Goal: Transaction & Acquisition: Purchase product/service

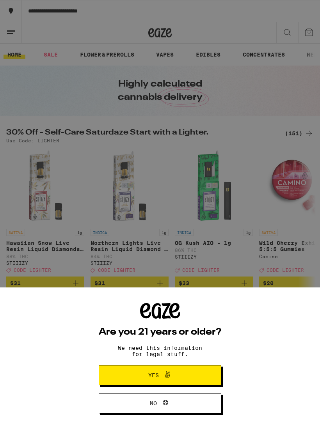
click at [156, 376] on span "Yes" at bounding box center [153, 374] width 11 height 5
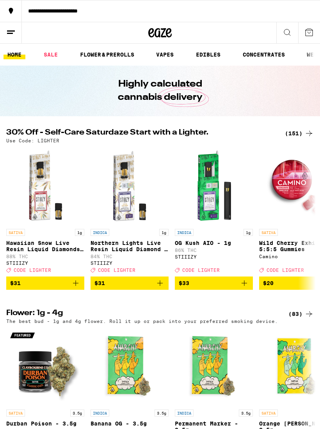
click at [304, 32] on icon at bounding box center [308, 32] width 9 height 9
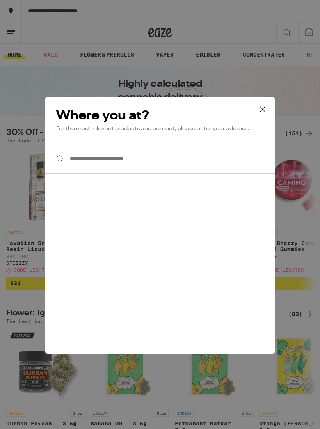
click at [263, 113] on icon at bounding box center [262, 109] width 12 height 12
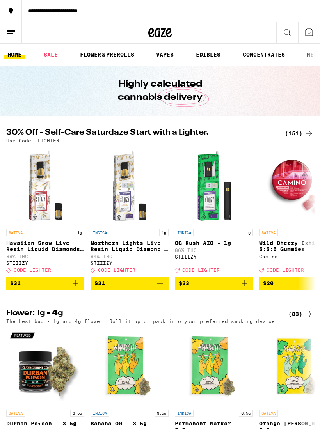
click at [12, 34] on icon at bounding box center [10, 32] width 9 height 9
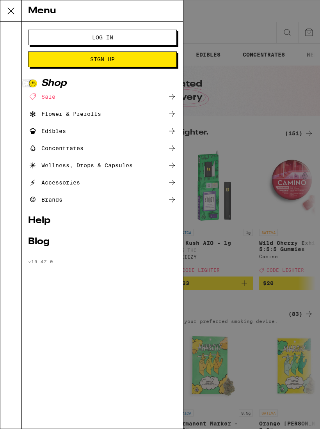
click at [76, 42] on button "Log In" at bounding box center [102, 38] width 148 height 16
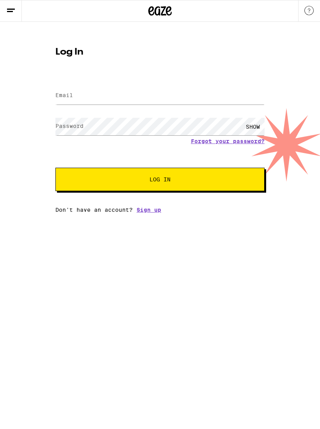
click at [69, 95] on label "Email" at bounding box center [64, 95] width 18 height 6
type input "eleavy@aol.com"
click at [160, 180] on button "Log In" at bounding box center [159, 179] width 209 height 23
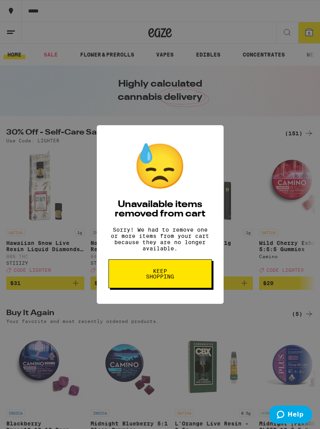
click at [161, 279] on span "Keep Shopping" at bounding box center [160, 273] width 40 height 11
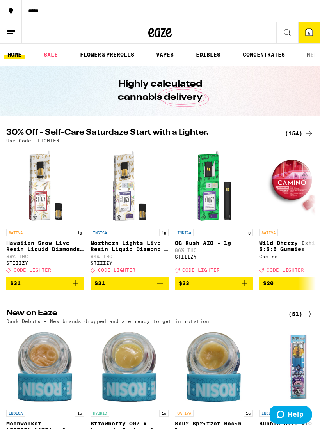
click at [303, 34] on button "5" at bounding box center [309, 32] width 22 height 21
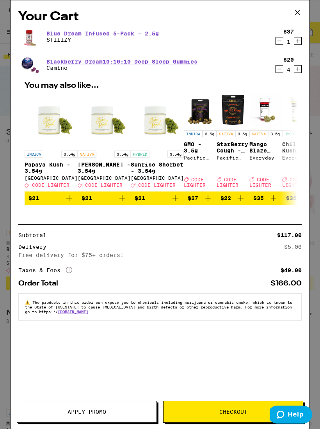
click at [78, 407] on button "Apply Promo" at bounding box center [87, 412] width 140 height 22
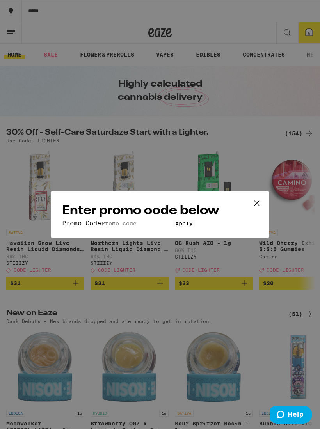
click at [101, 220] on input "Promo Code" at bounding box center [137, 223] width 72 height 7
type input "Lighter"
click at [175, 226] on span "Apply" at bounding box center [184, 223] width 18 height 6
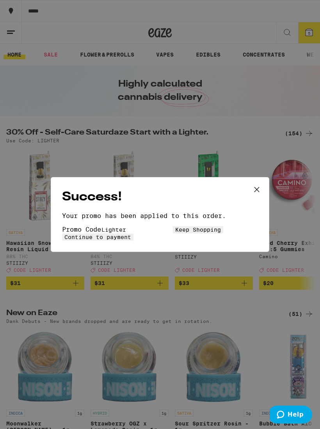
click at [131, 234] on span "Continue to payment" at bounding box center [97, 237] width 67 height 6
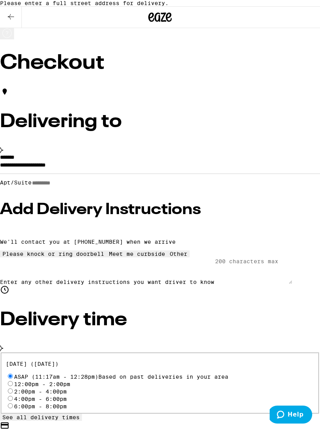
click at [23, 169] on input "**********" at bounding box center [160, 166] width 320 height 13
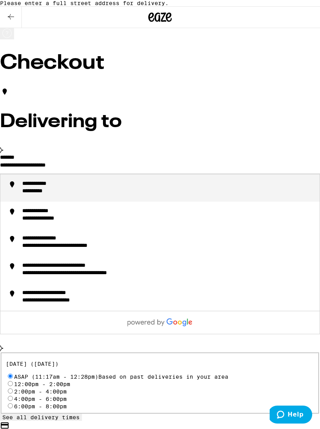
click at [93, 166] on input "**********" at bounding box center [160, 166] width 320 height 13
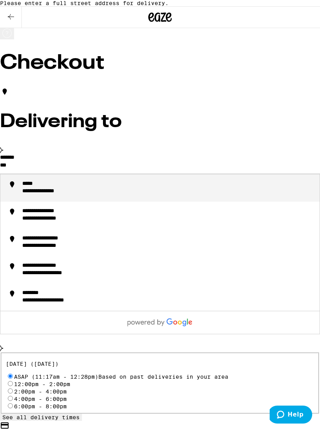
type input "**"
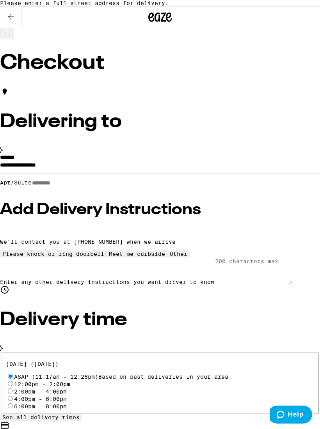
click at [106, 172] on input "**********" at bounding box center [160, 166] width 320 height 13
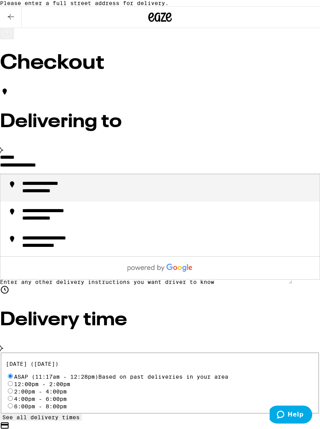
click at [53, 194] on div "**********" at bounding box center [46, 191] width 49 height 7
type input "**********"
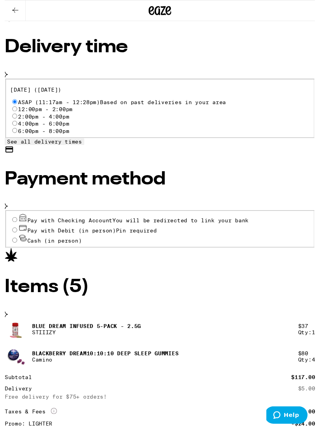
scroll to position [243, 0]
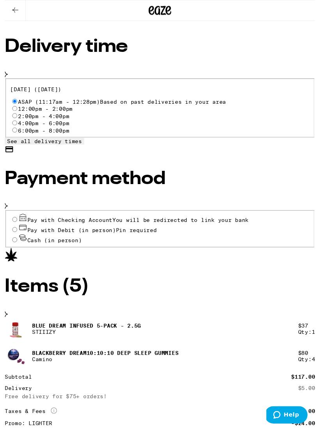
click at [6, 157] on div "**********" at bounding box center [160, 137] width 320 height 711
click at [15, 230] on div "Pay with Debit (in person) Pin required" at bounding box center [160, 235] width 308 height 11
click at [8, 234] on input "Pay with Debit (in person) Pin required" at bounding box center [10, 236] width 5 height 5
radio input "true"
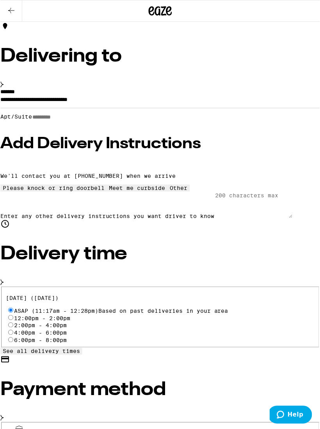
scroll to position [0, 0]
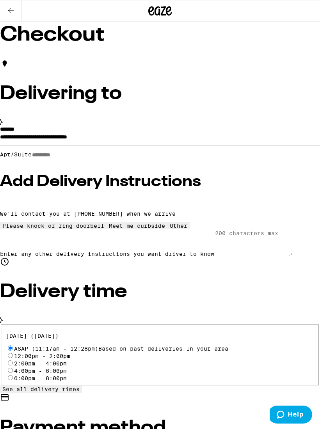
click at [9, 8] on icon at bounding box center [10, 10] width 9 height 9
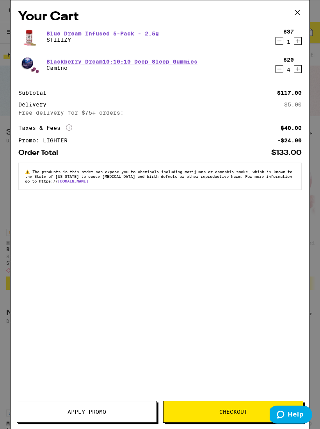
click at [298, 16] on icon at bounding box center [297, 13] width 12 height 12
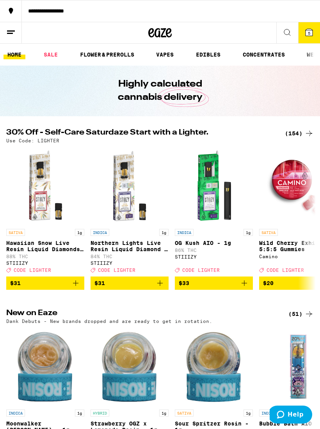
click at [166, 58] on link "VAPES" at bounding box center [164, 54] width 25 height 9
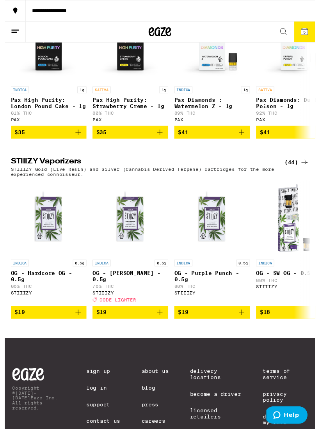
scroll to position [558, 0]
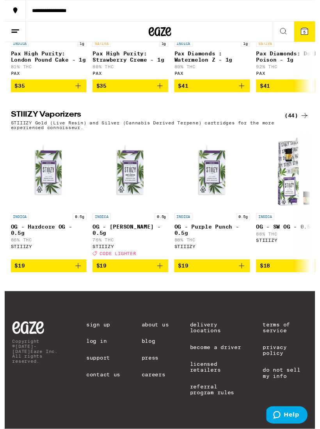
click at [115, 269] on span "$19" at bounding box center [129, 273] width 70 height 9
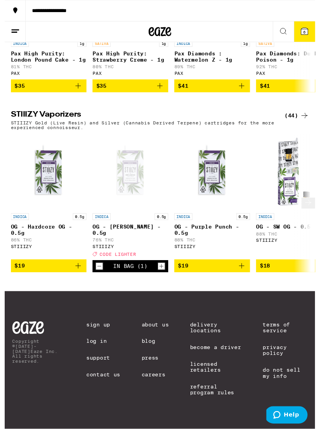
scroll to position [558, 0]
click at [309, 204] on icon at bounding box center [312, 208] width 9 height 9
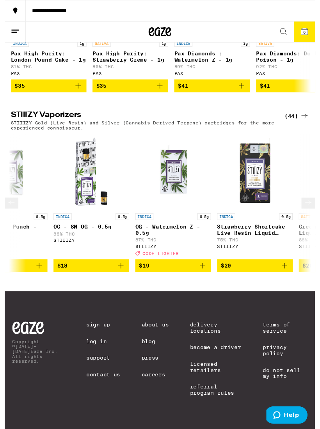
scroll to position [0, 222]
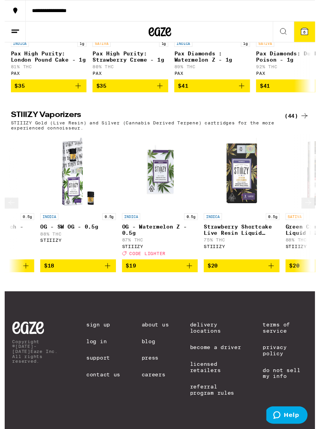
click at [308, 204] on icon at bounding box center [312, 208] width 9 height 9
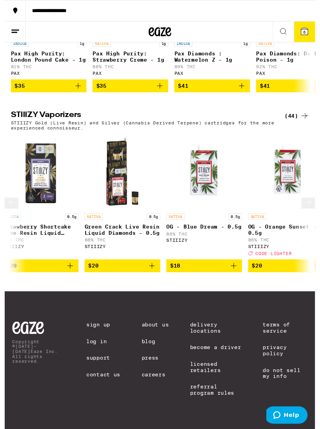
scroll to position [0, 444]
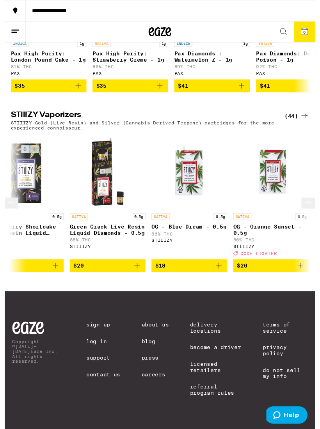
click at [309, 204] on icon at bounding box center [312, 208] width 9 height 9
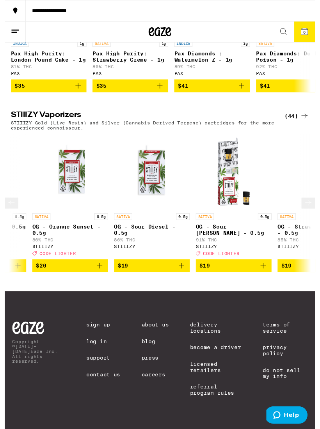
scroll to position [0, 666]
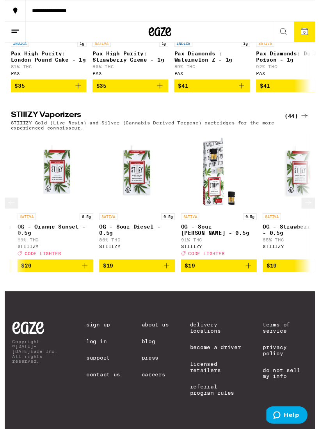
click at [228, 187] on img "Open page for OG - Sour Tangie - 0.5g from STIIIZY" at bounding box center [221, 177] width 78 height 78
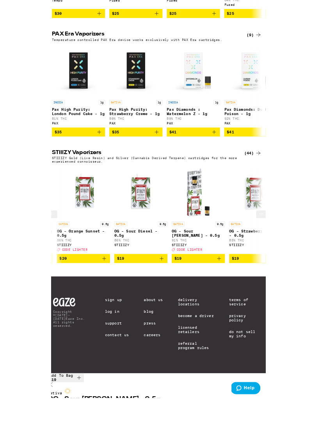
scroll to position [513, 0]
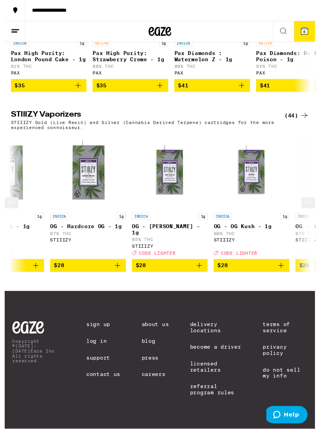
scroll to position [525, 0]
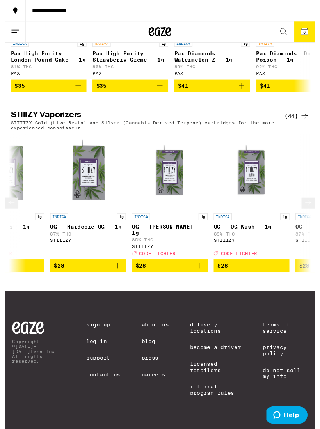
click at [80, 197] on img "Open page for OG - Hardcore OG - 1g from STIIIZY" at bounding box center [86, 177] width 78 height 78
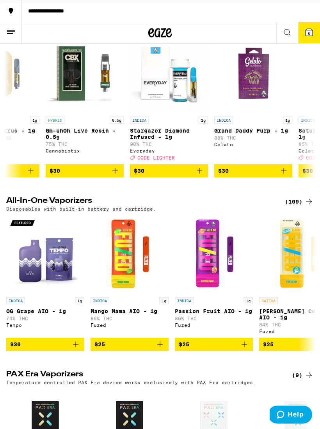
scroll to position [0, 2487]
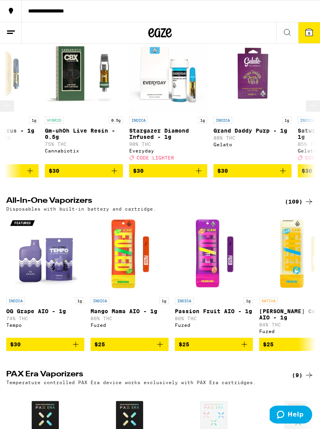
click at [161, 97] on img "Open page for Stargazer Diamond Infused - 1g from Everyday" at bounding box center [168, 74] width 78 height 78
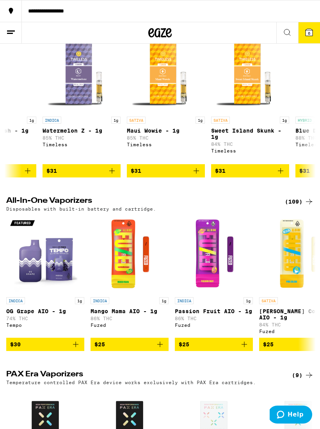
scroll to position [0, 3752]
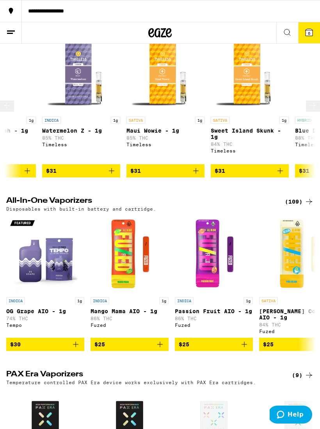
click at [157, 87] on img "Open page for Maui Wowie - 1g from Timeless" at bounding box center [165, 74] width 78 height 78
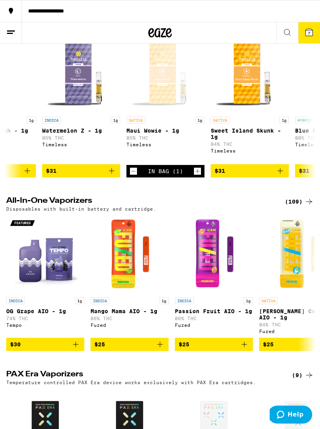
click at [303, 31] on button "7" at bounding box center [309, 32] width 22 height 21
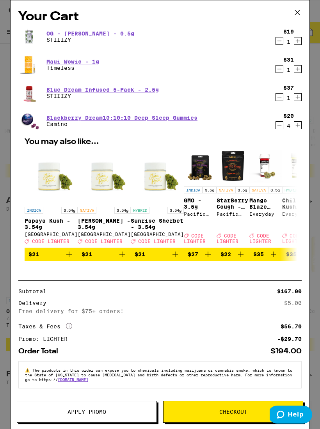
click at [276, 41] on icon "Decrement" at bounding box center [279, 40] width 7 height 9
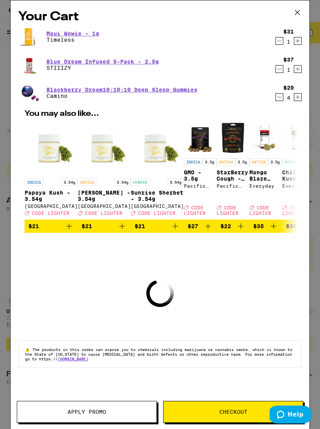
scroll to position [0, 1559]
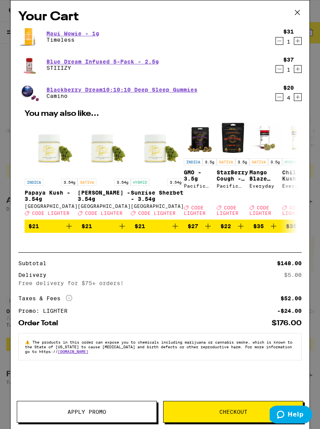
click at [65, 30] on link "Maui Wowie - 1g" at bounding box center [72, 33] width 53 height 6
click at [94, 410] on span "Apply Promo" at bounding box center [86, 411] width 39 height 5
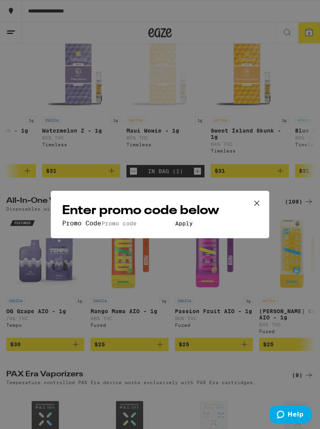
click at [83, 199] on div "Enter promo code below Promo Code Apply" at bounding box center [160, 215] width 218 height 48
click at [101, 220] on input "Promo Code" at bounding box center [137, 223] width 72 height 7
type input "Timeless"
click at [175, 226] on span "Apply" at bounding box center [184, 223] width 18 height 6
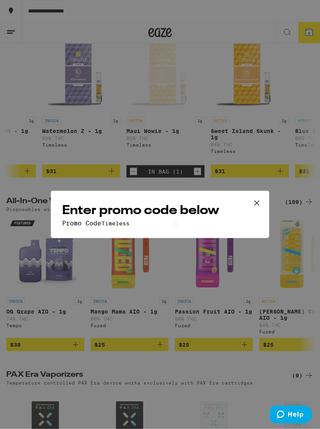
scroll to position [100, 0]
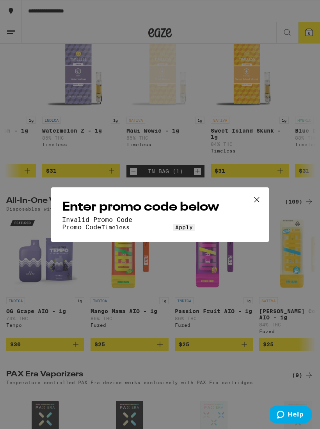
click at [256, 194] on icon at bounding box center [257, 200] width 12 height 12
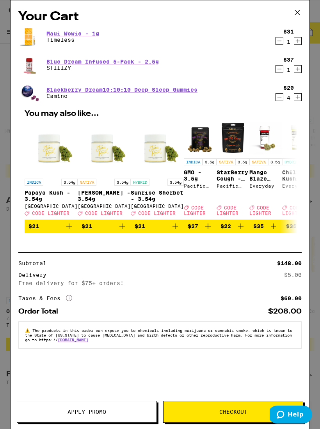
click at [85, 414] on span "Apply Promo" at bounding box center [86, 411] width 39 height 5
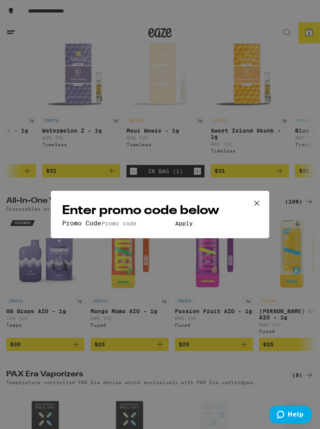
click at [101, 220] on input "Promo Code" at bounding box center [137, 223] width 72 height 7
type input "Timeless"
click at [173, 227] on button "Apply" at bounding box center [184, 223] width 22 height 7
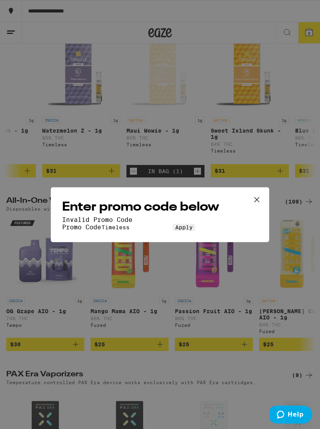
click at [258, 194] on icon at bounding box center [257, 200] width 12 height 12
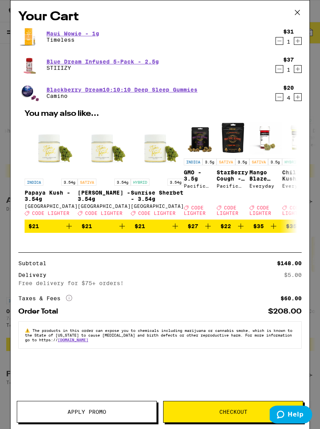
click at [64, 31] on link "Maui Wowie - 1g" at bounding box center [72, 33] width 53 height 6
click at [293, 12] on icon at bounding box center [297, 13] width 12 height 12
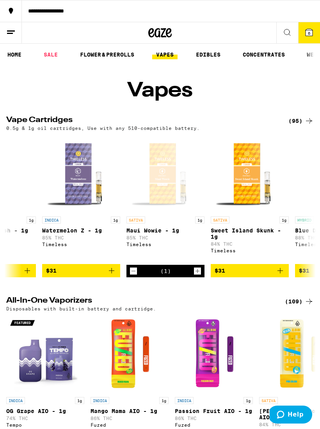
click at [287, 32] on icon at bounding box center [286, 32] width 9 height 9
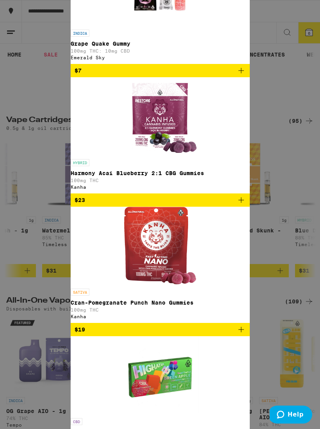
type input "Times"
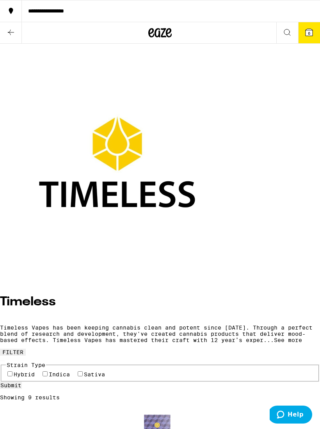
click at [76, 44] on div at bounding box center [160, 44] width 320 height 0
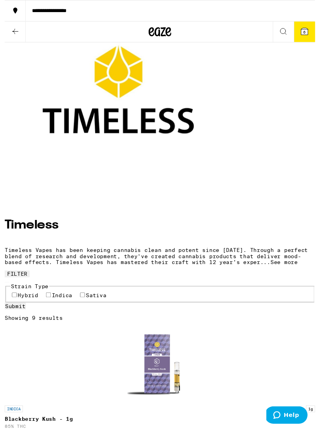
scroll to position [71, 0]
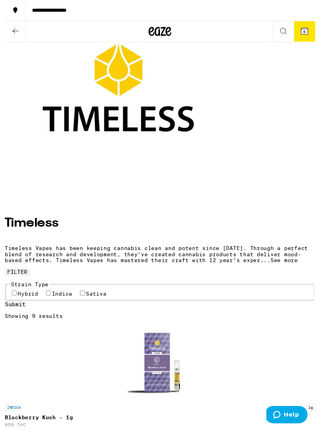
click at [293, 265] on span "See more" at bounding box center [288, 268] width 28 height 6
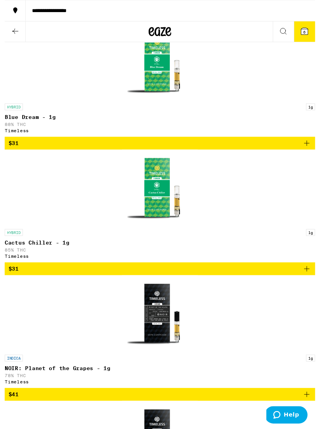
scroll to position [890, 0]
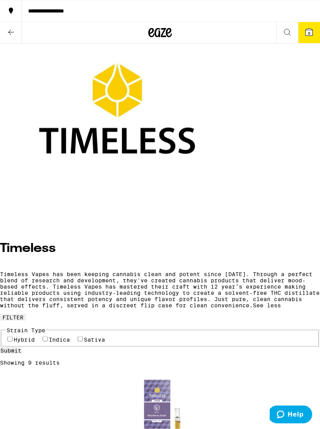
scroll to position [0, 0]
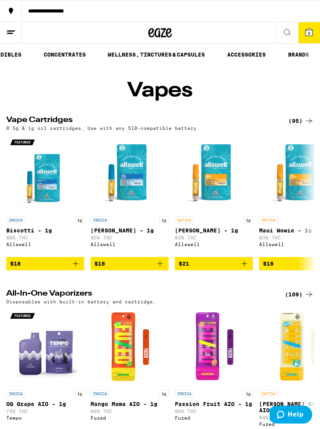
scroll to position [0, 200]
click at [245, 58] on link "ACCESSORIES" at bounding box center [246, 54] width 46 height 9
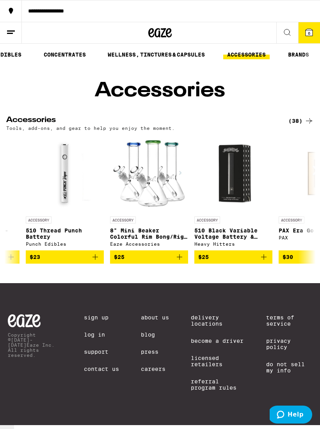
scroll to position [0, 2001]
click at [35, 352] on p "Copyright © [DATE]-[DATE] Eaze Inc. All rights reserved." at bounding box center [35, 344] width 54 height 25
click at [35, 350] on p "Copyright © [DATE]-[DATE] Eaze Inc. All rights reserved." at bounding box center [35, 344] width 54 height 25
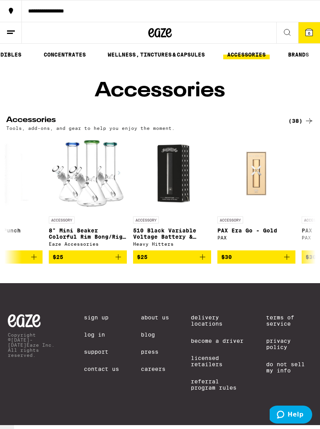
click at [32, 352] on p "Copyright © [DATE]-[DATE] Eaze Inc. All rights reserved." at bounding box center [35, 344] width 54 height 25
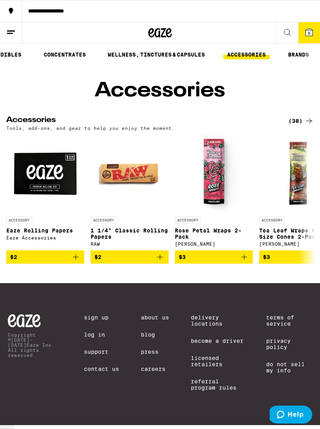
scroll to position [0, 0]
